Goal: Task Accomplishment & Management: Manage account settings

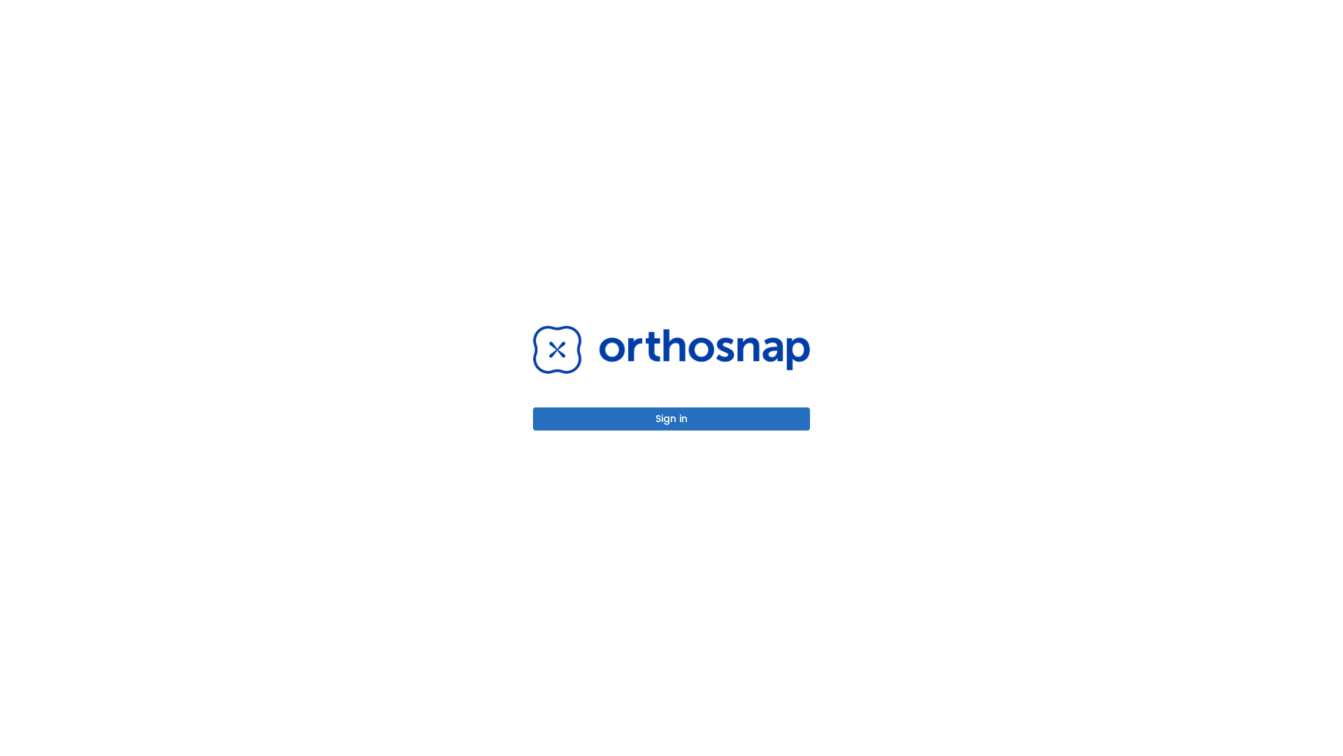
click at [672, 418] on button "Sign in" at bounding box center [671, 418] width 277 height 23
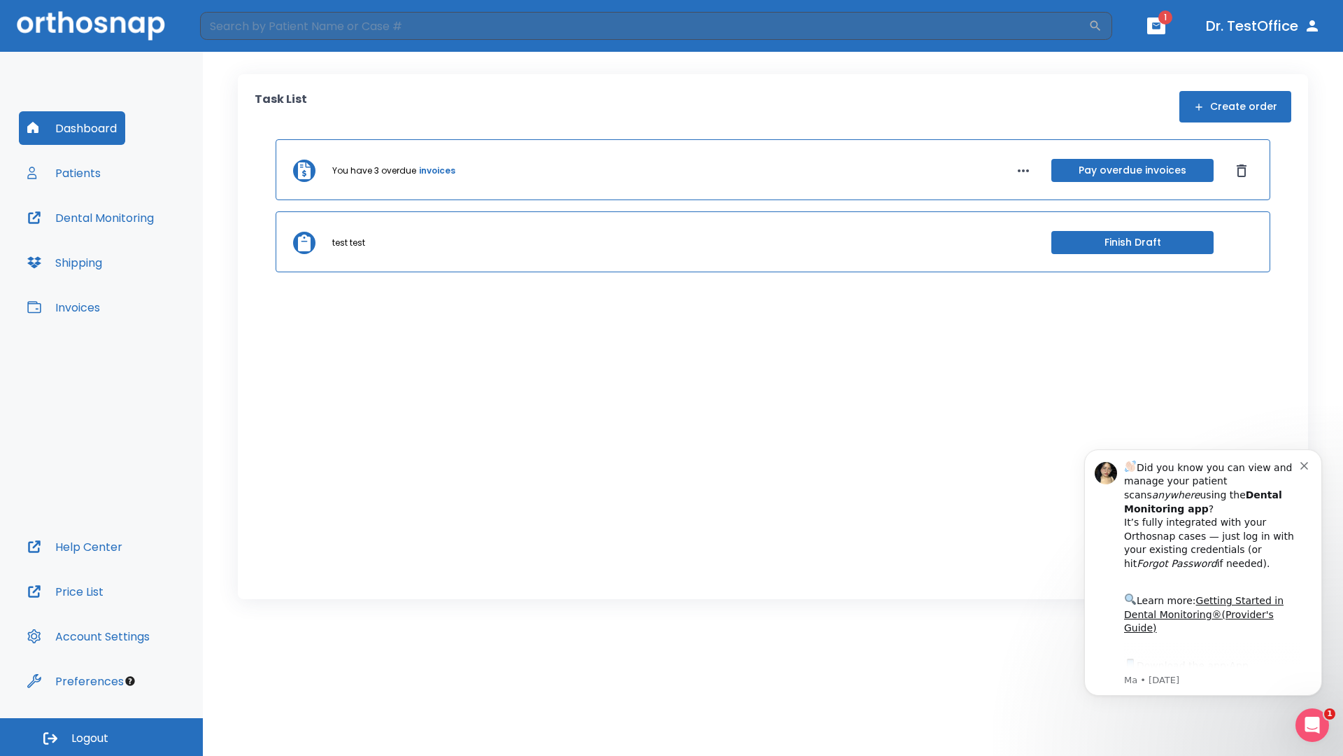
click at [101, 737] on span "Logout" at bounding box center [89, 738] width 37 height 15
